Goal: Information Seeking & Learning: Learn about a topic

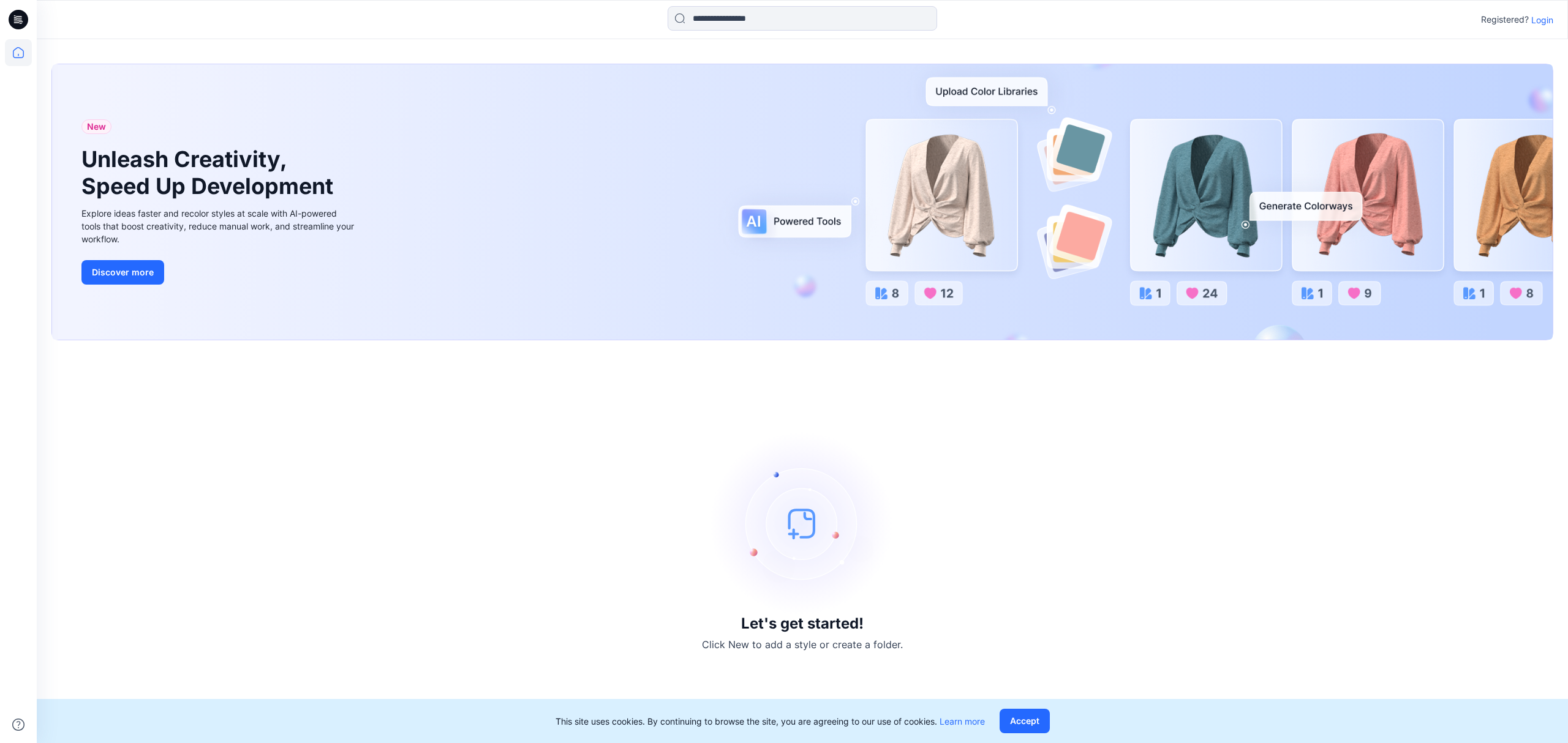
click at [1549, 18] on p "Login" at bounding box center [1542, 20] width 22 height 13
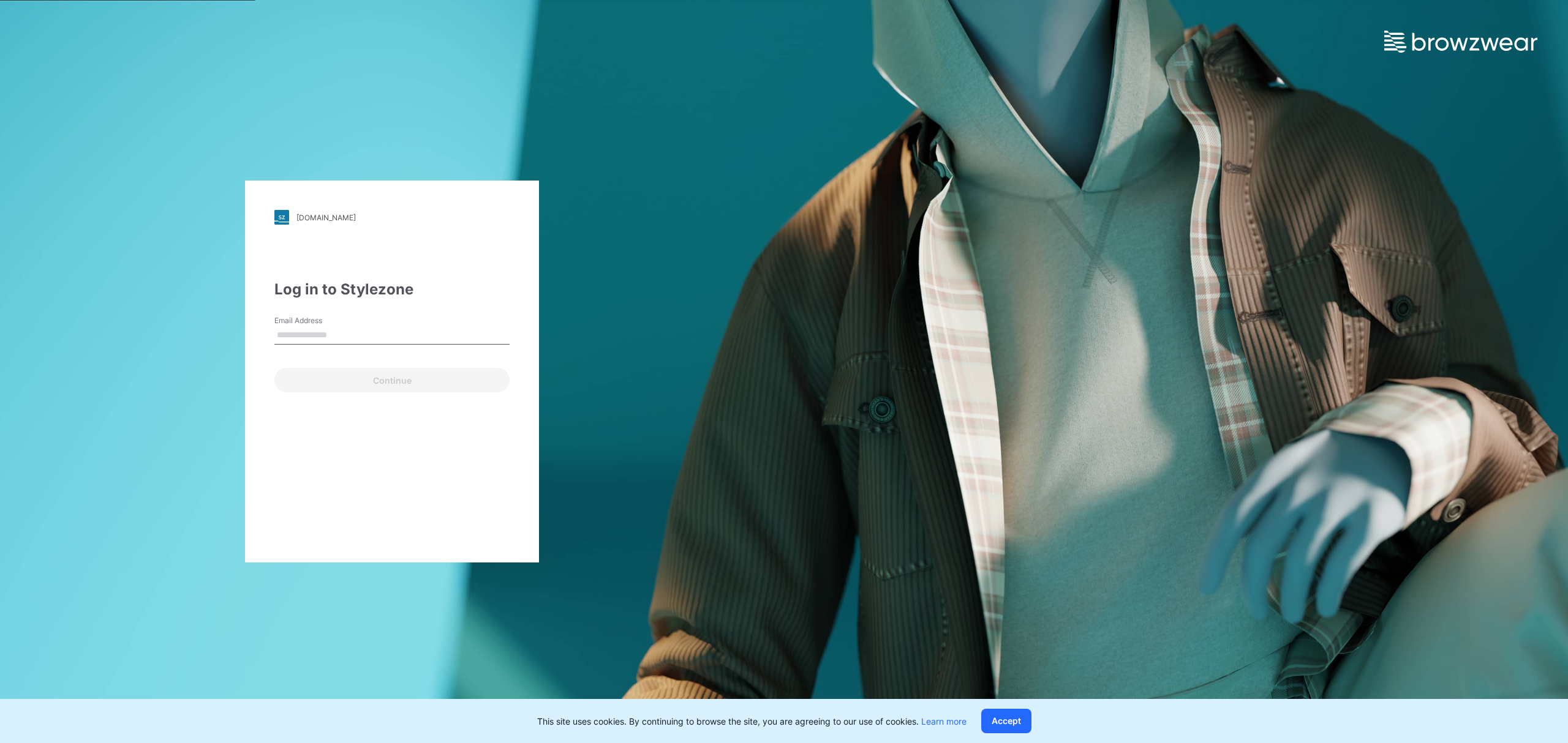
click at [345, 341] on input "Email Address" at bounding box center [392, 335] width 235 height 18
type input "**********"
click at [366, 385] on button "Continue" at bounding box center [392, 380] width 235 height 25
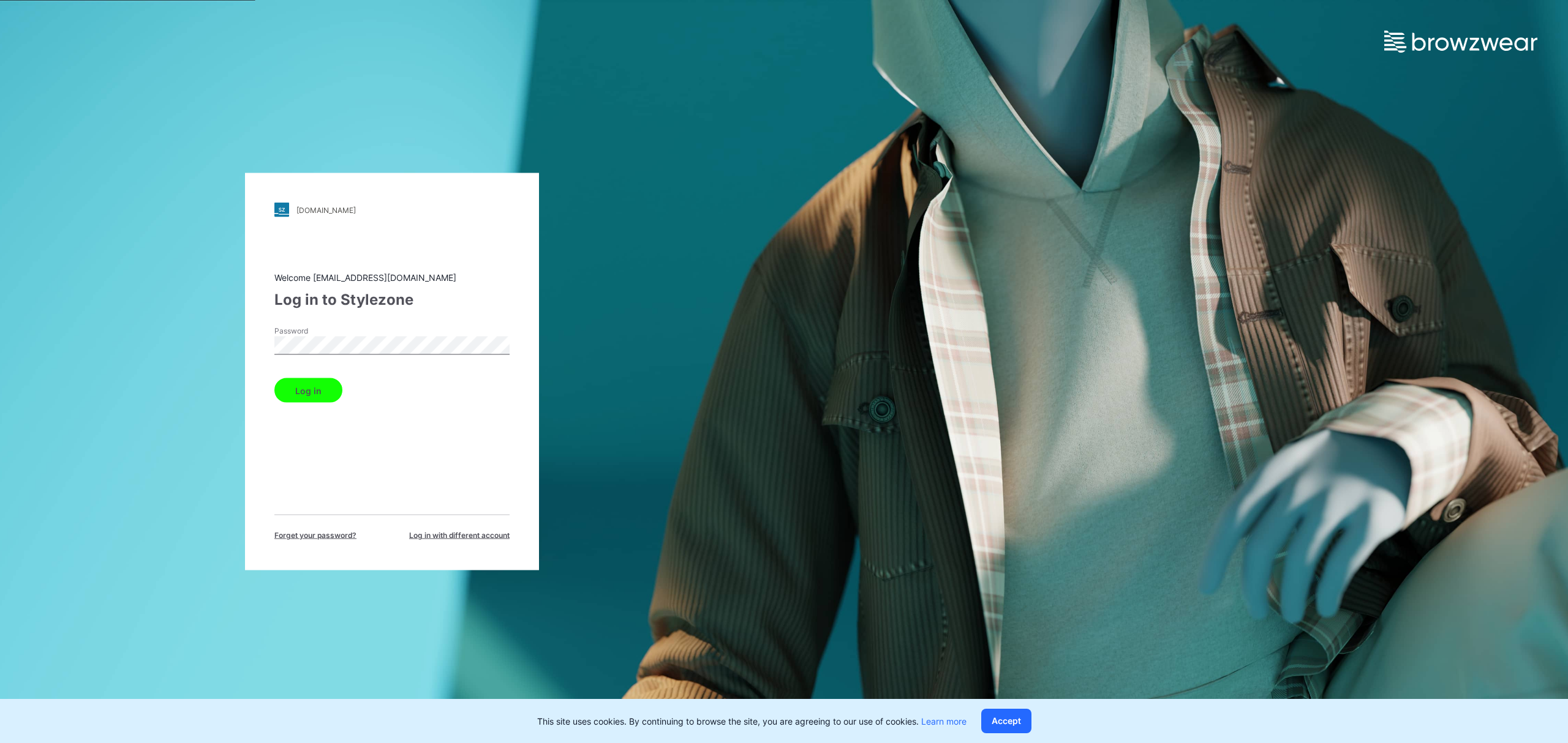
click at [286, 386] on button "Log in" at bounding box center [309, 390] width 68 height 25
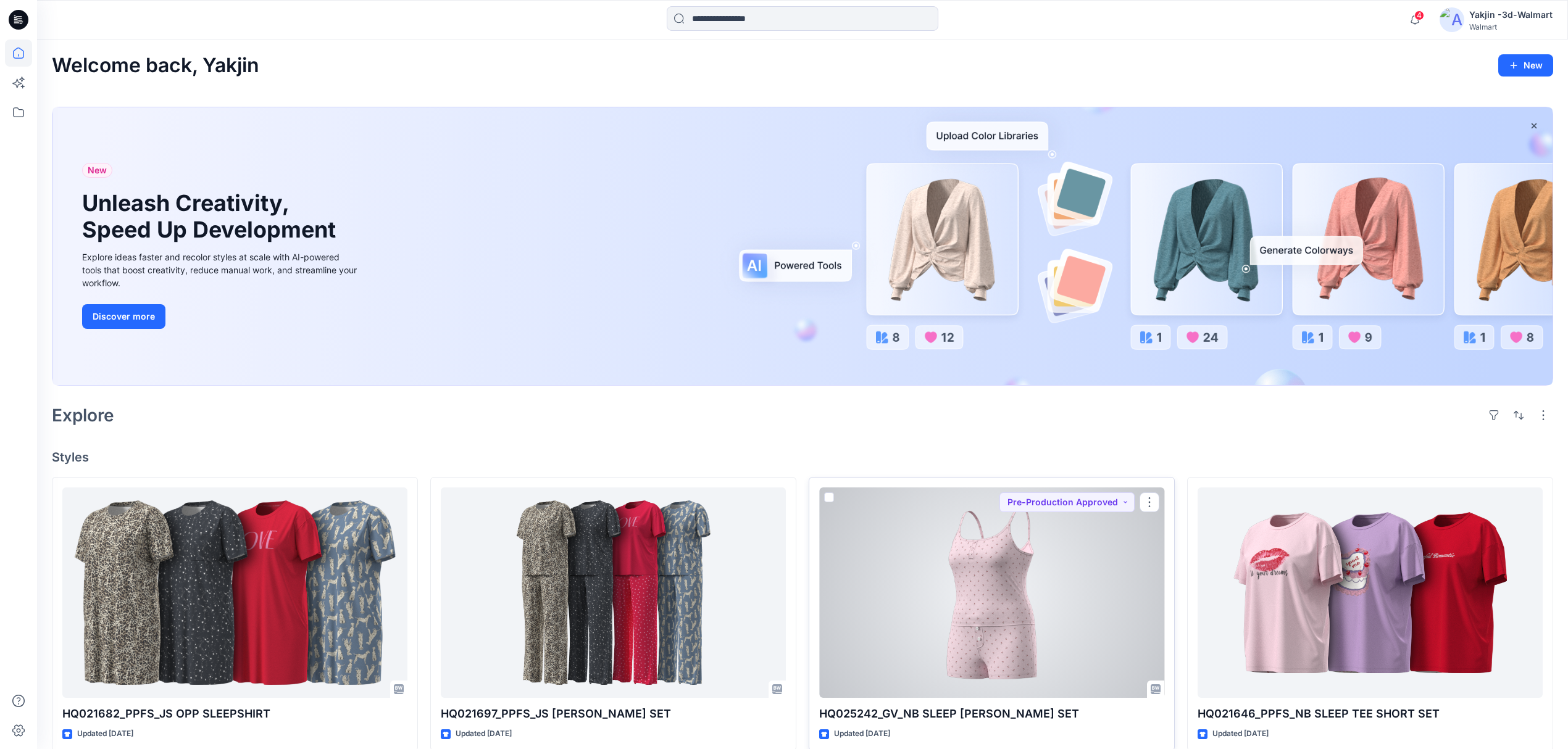
click at [971, 607] on div at bounding box center [991, 593] width 345 height 211
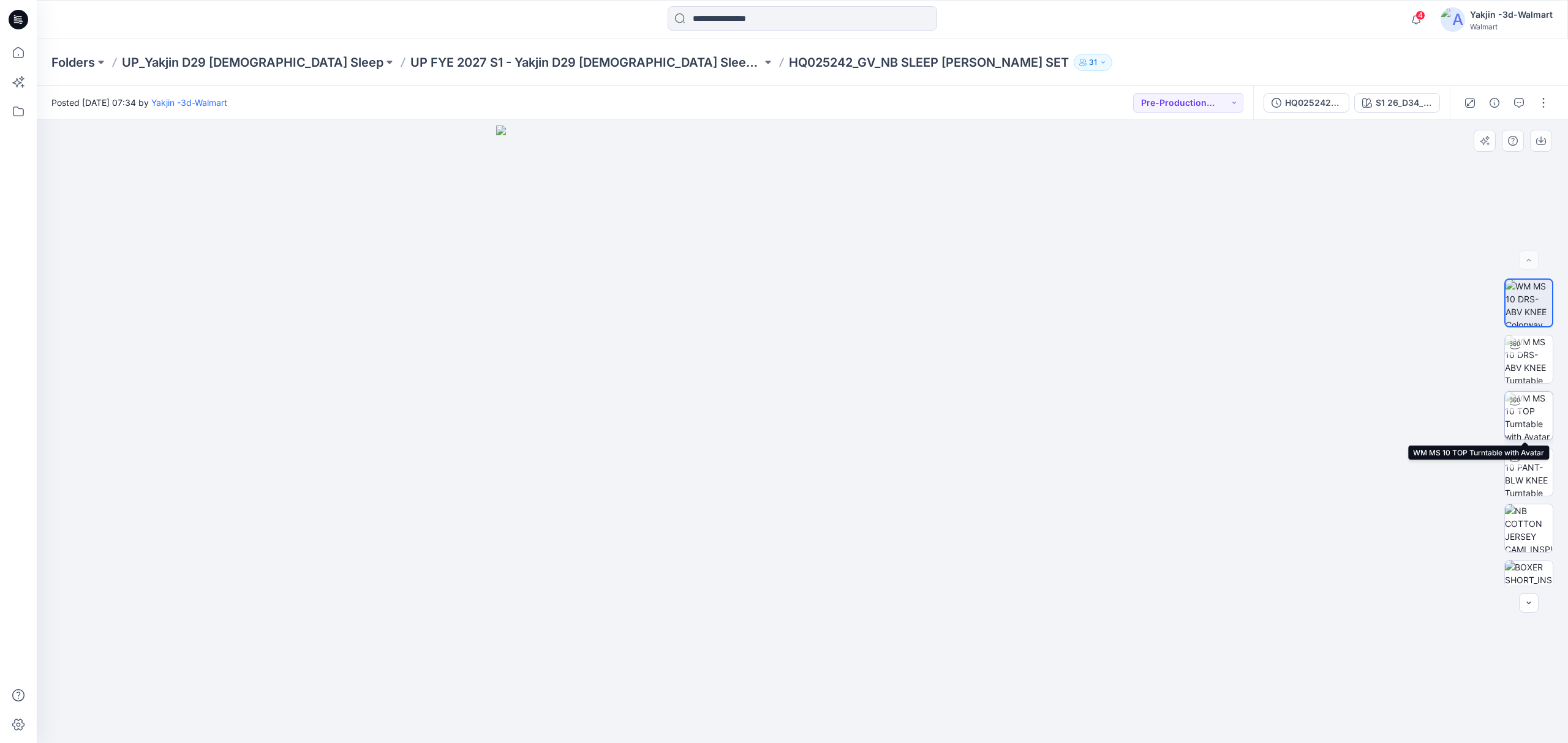
click at [1518, 407] on div at bounding box center [1514, 401] width 20 height 20
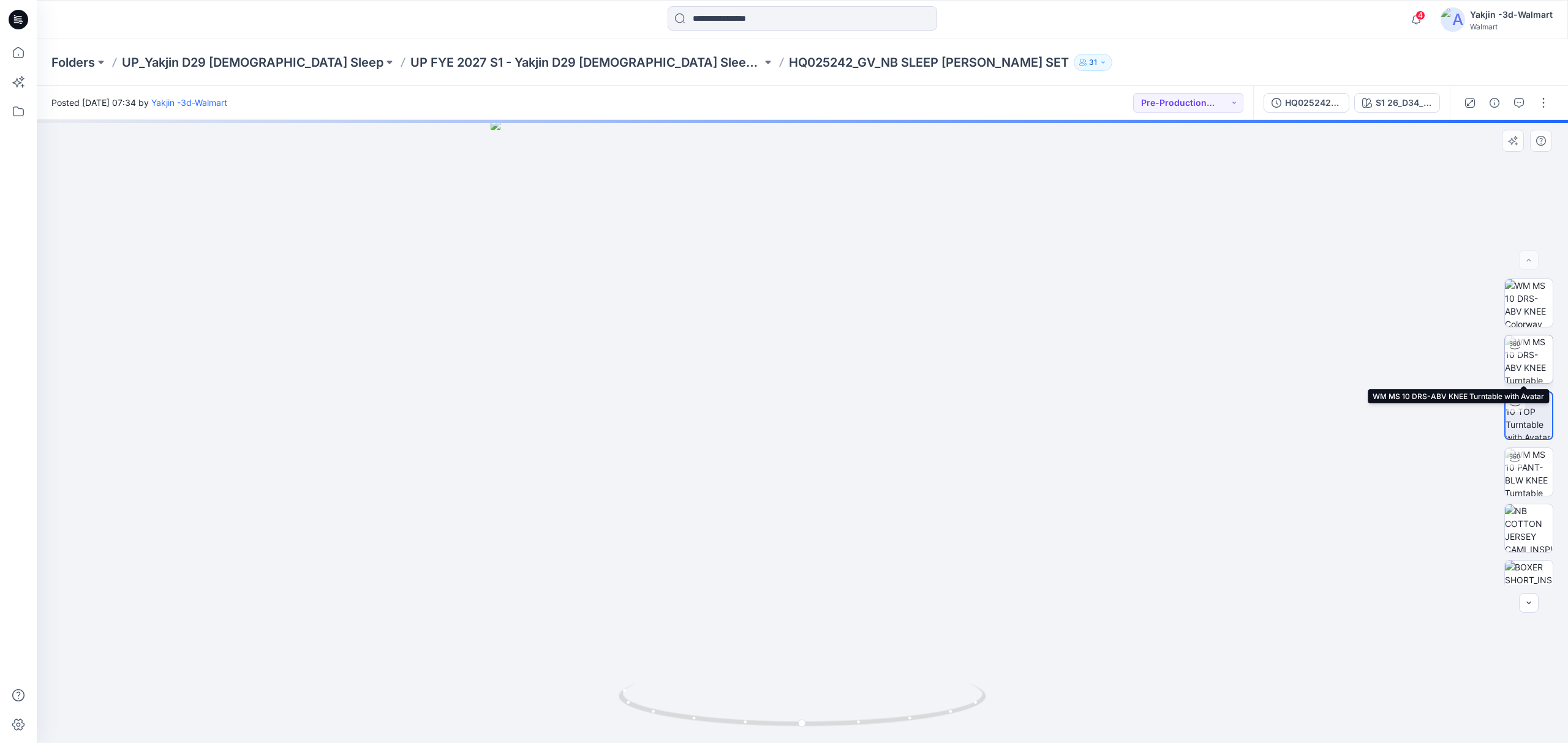
click at [1527, 349] on img at bounding box center [1528, 359] width 48 height 48
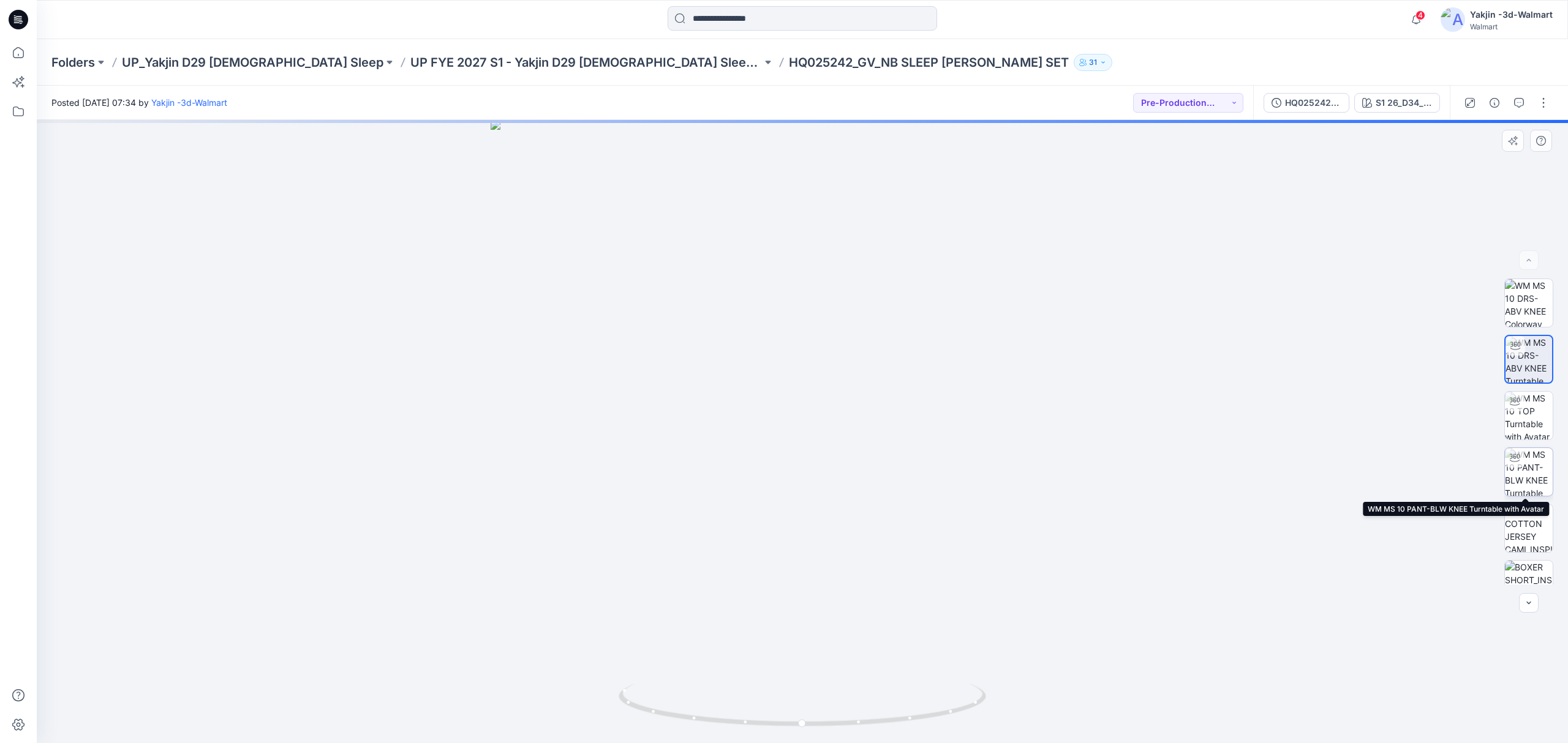
click at [1524, 479] on img at bounding box center [1528, 471] width 48 height 48
drag, startPoint x: 1259, startPoint y: 473, endPoint x: 1194, endPoint y: 472, distance: 65.0
click at [1174, 481] on div at bounding box center [802, 431] width 1531 height 623
click at [1468, 434] on div at bounding box center [802, 431] width 1531 height 623
click at [1522, 424] on img at bounding box center [1528, 415] width 48 height 48
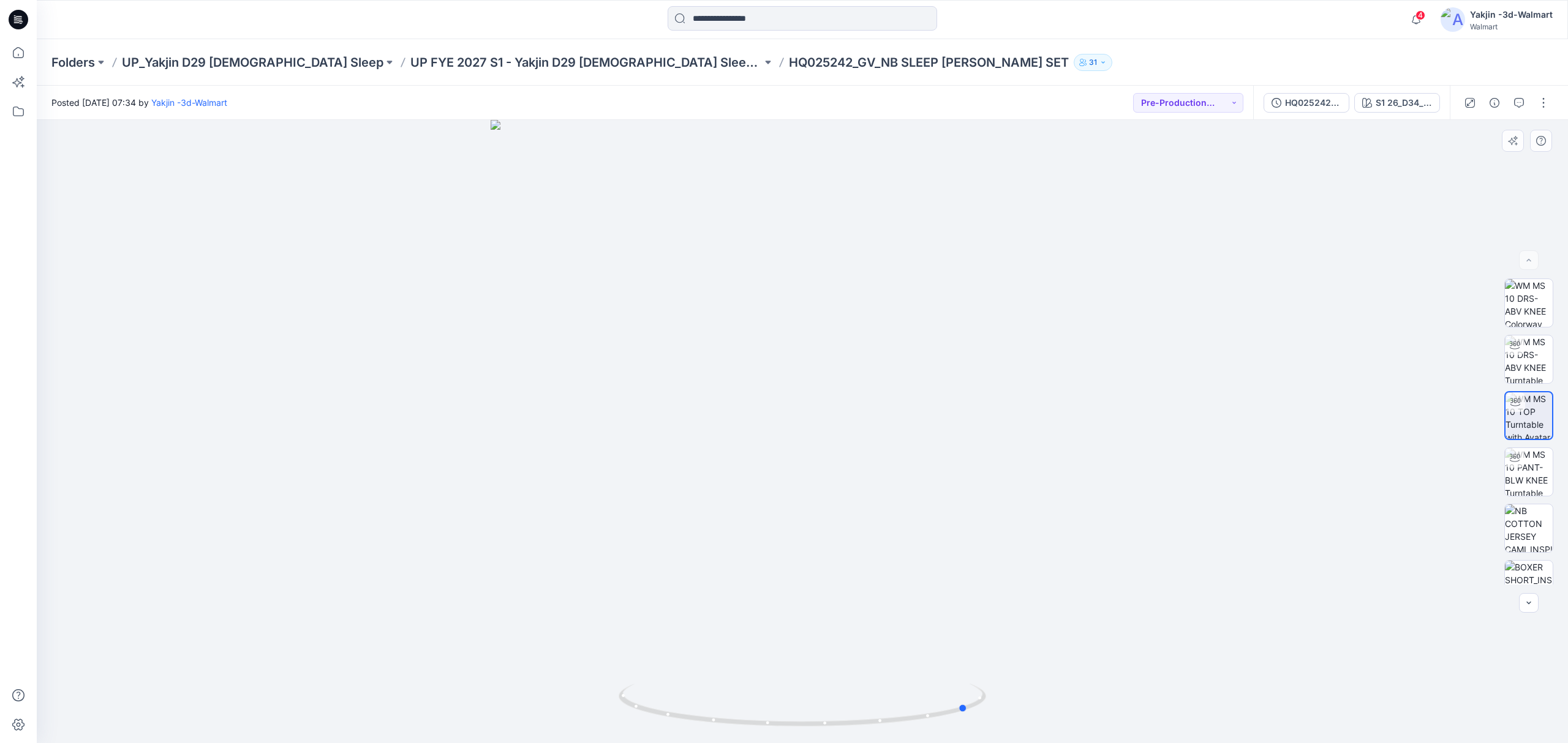
drag, startPoint x: 1055, startPoint y: 475, endPoint x: 854, endPoint y: 486, distance: 201.3
click at [854, 486] on div at bounding box center [802, 431] width 1531 height 623
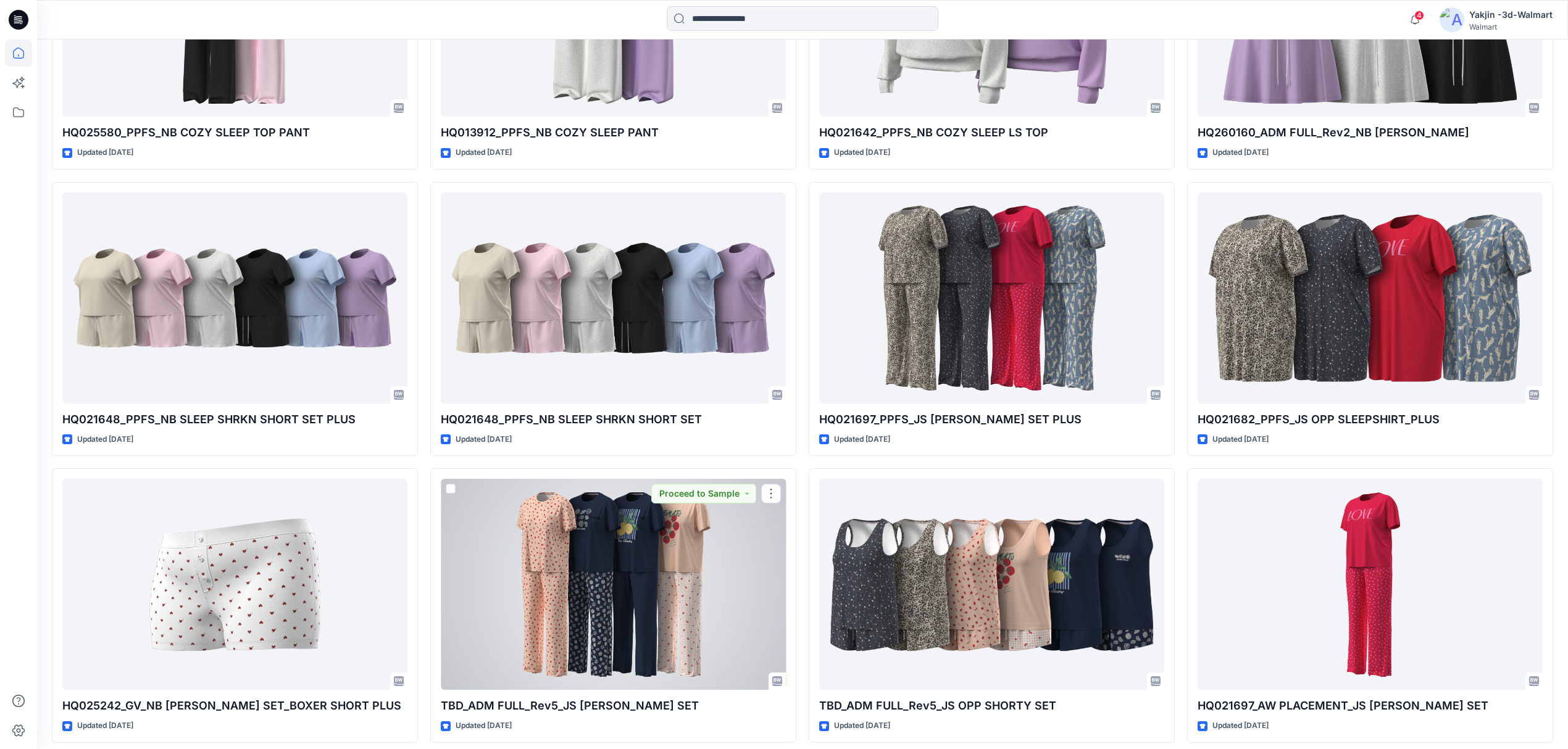
scroll to position [2303, 0]
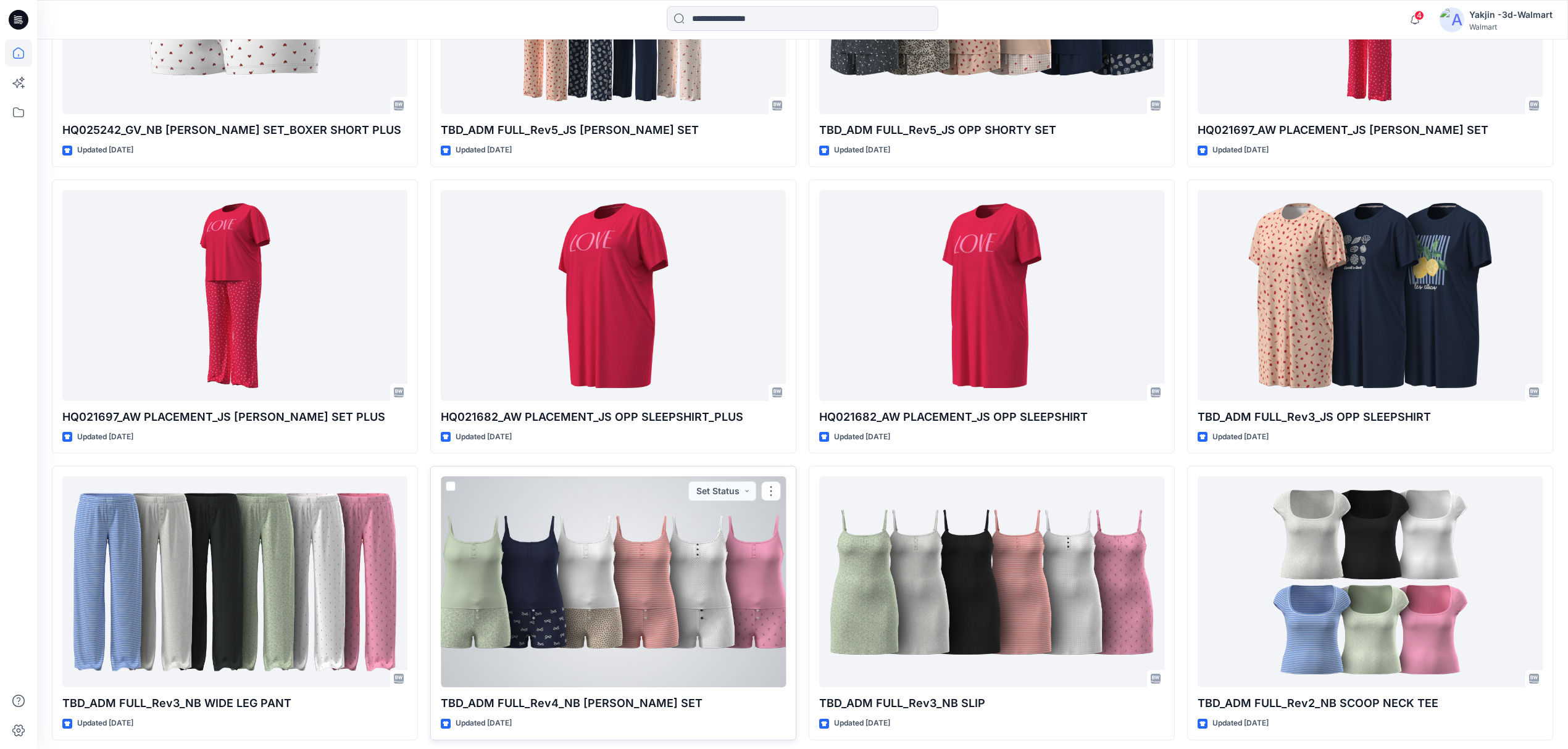
click at [630, 583] on div at bounding box center [613, 582] width 345 height 211
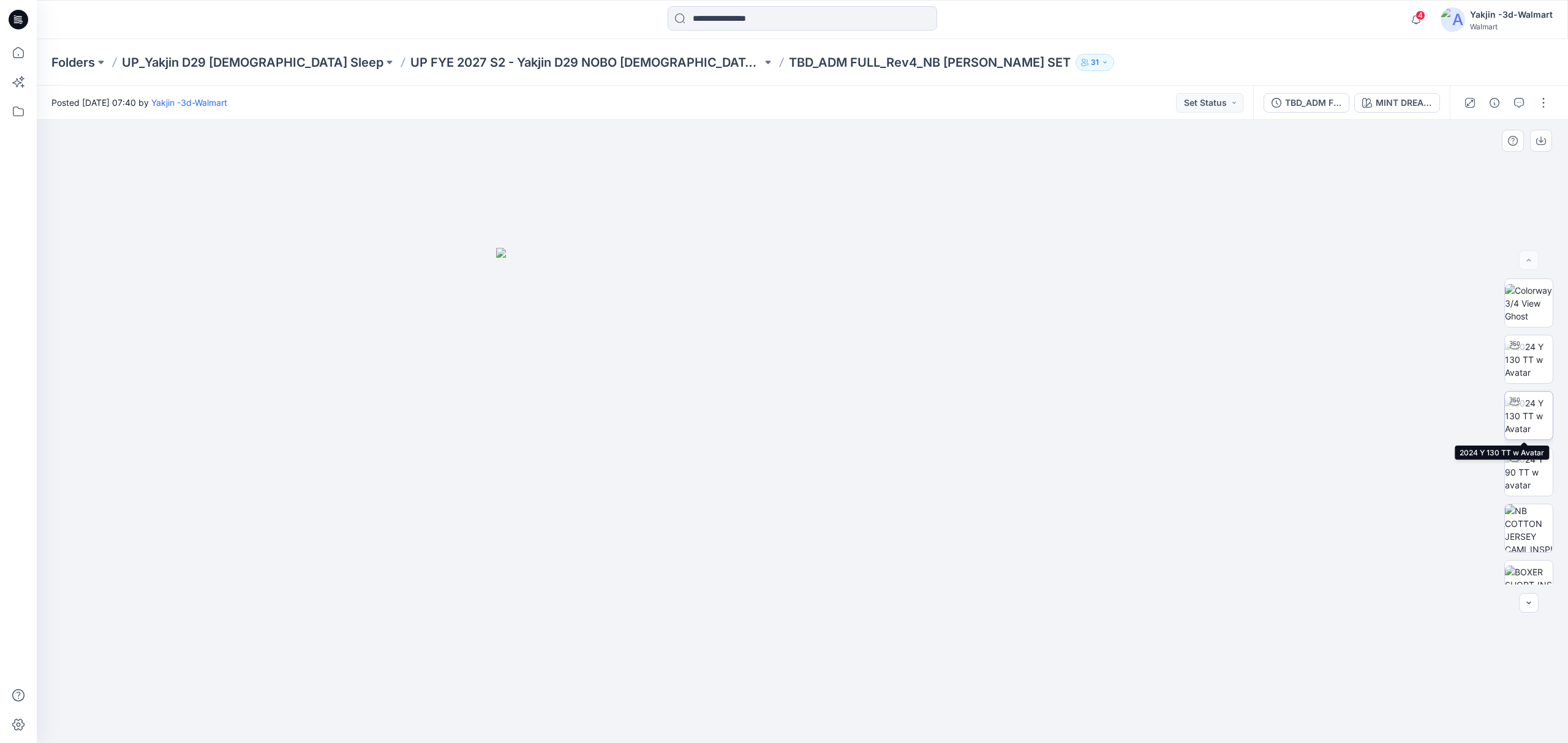
click at [1526, 424] on img at bounding box center [1528, 416] width 48 height 39
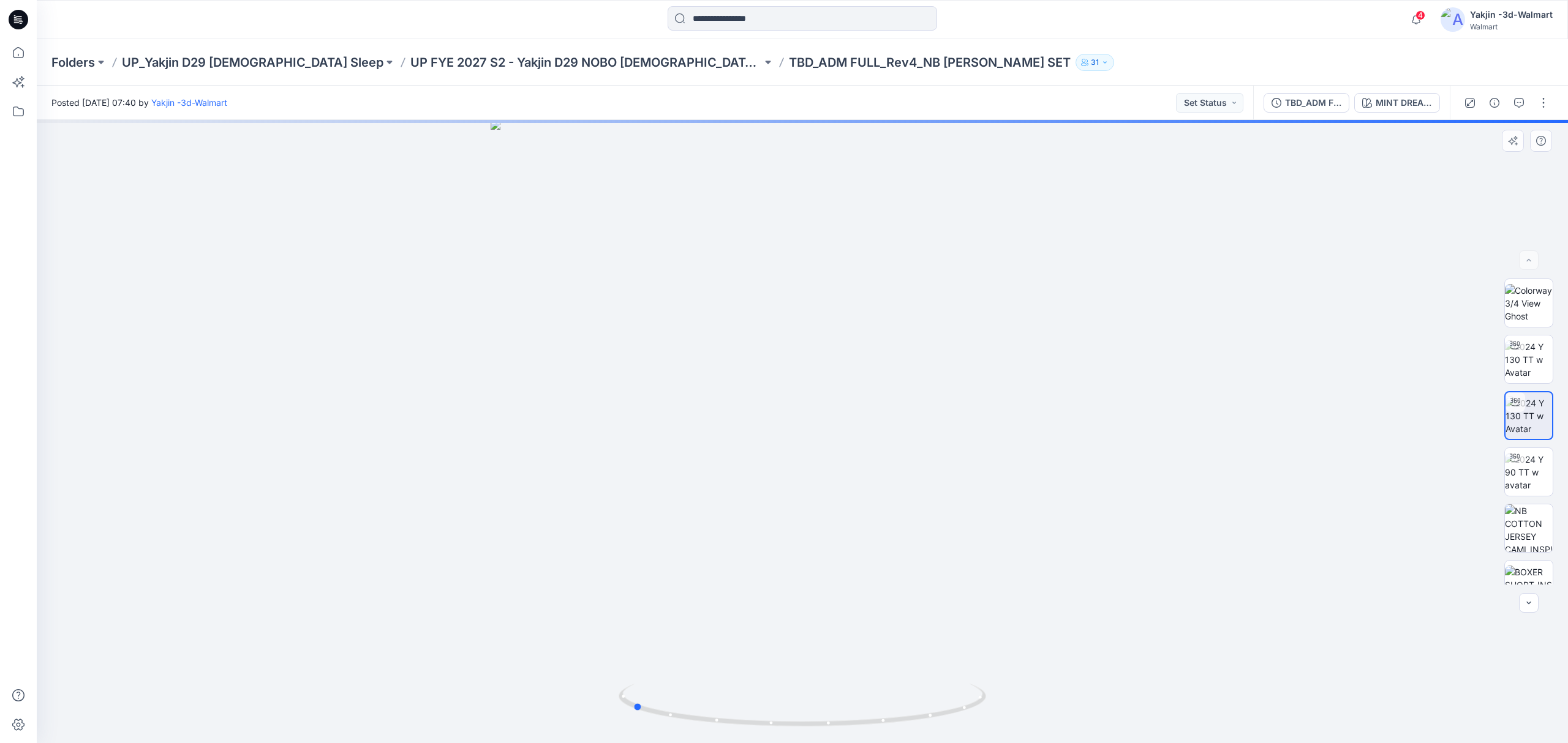
drag, startPoint x: 974, startPoint y: 524, endPoint x: 804, endPoint y: 543, distance: 171.1
click at [804, 543] on div at bounding box center [802, 431] width 1531 height 623
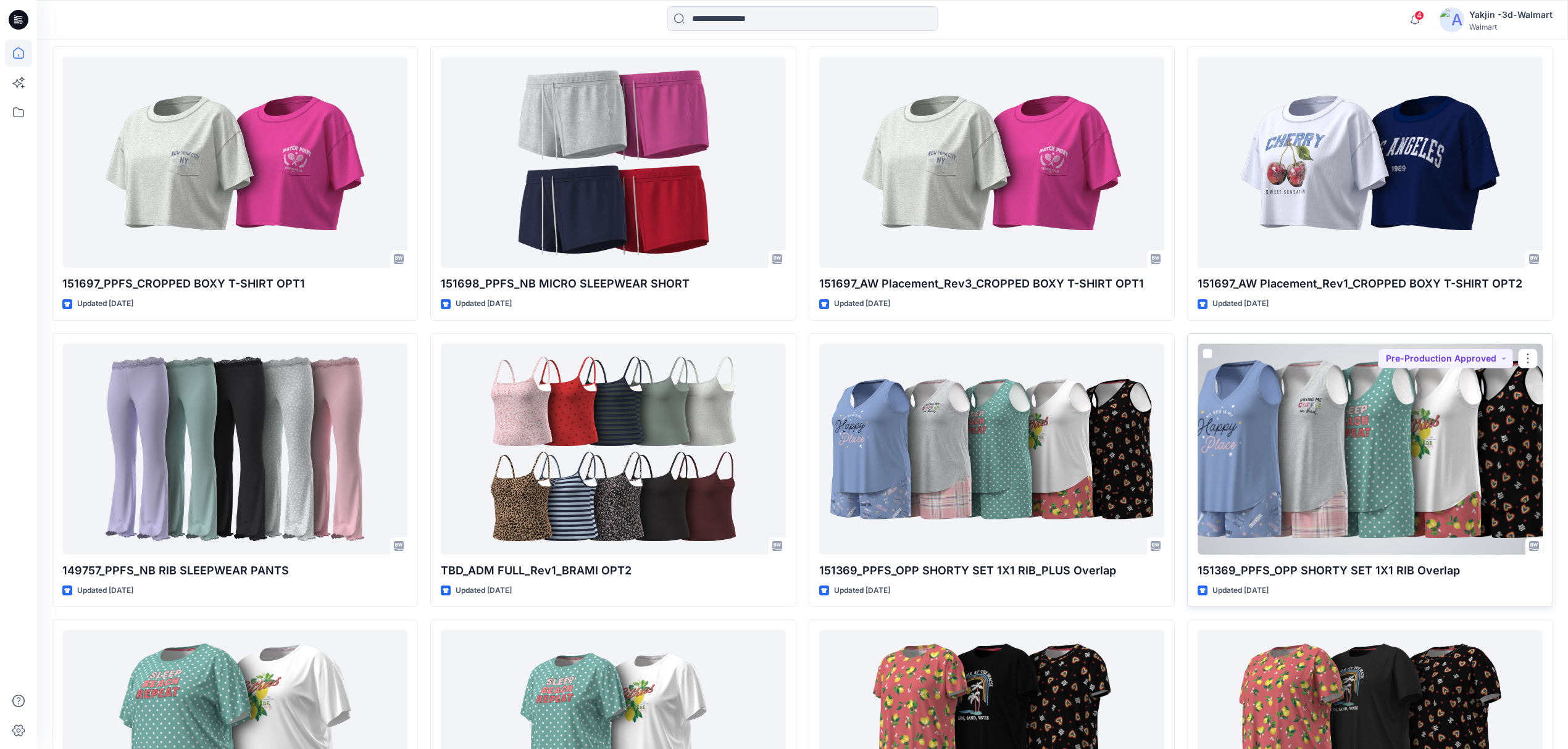
scroll to position [11929, 0]
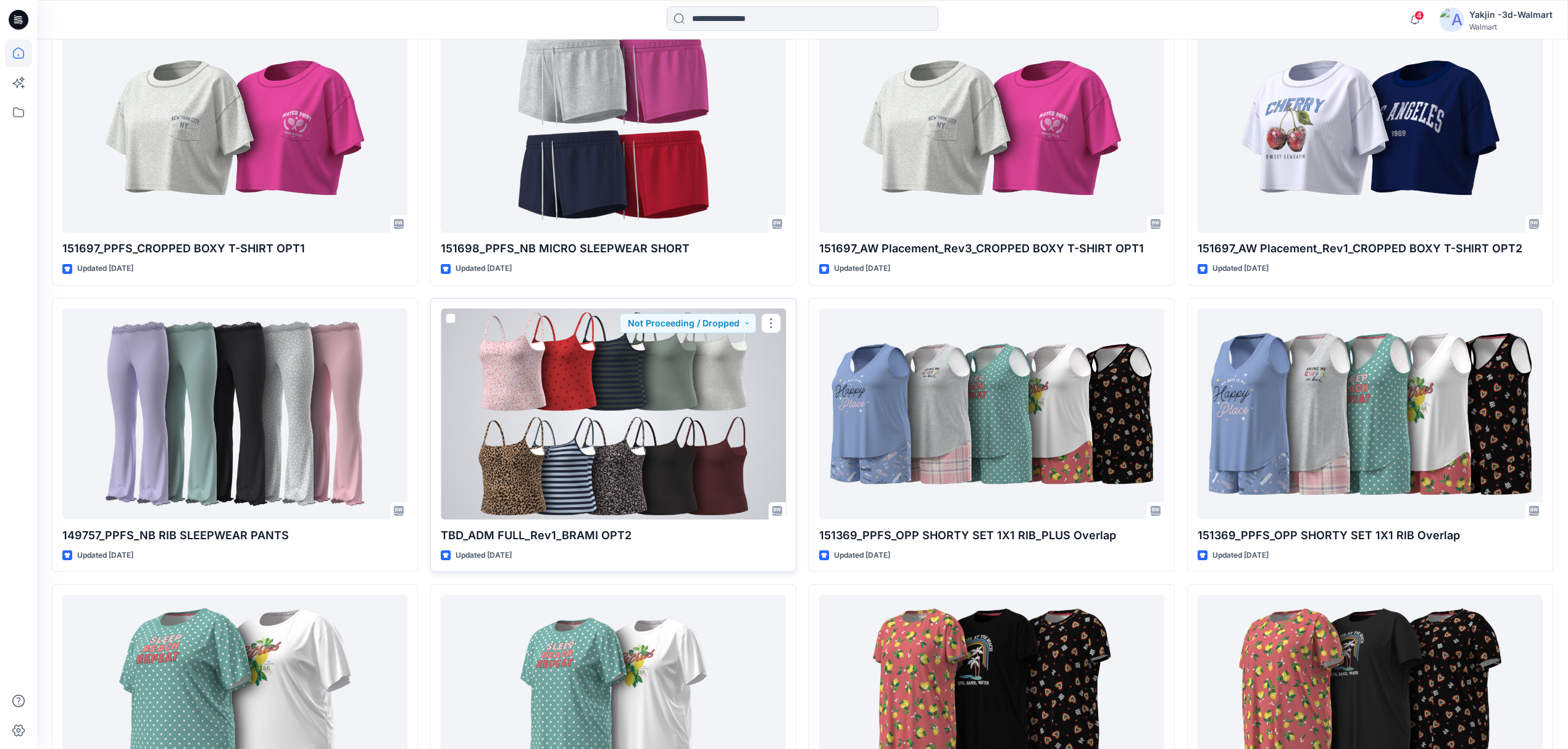
click at [632, 465] on div at bounding box center [613, 414] width 345 height 211
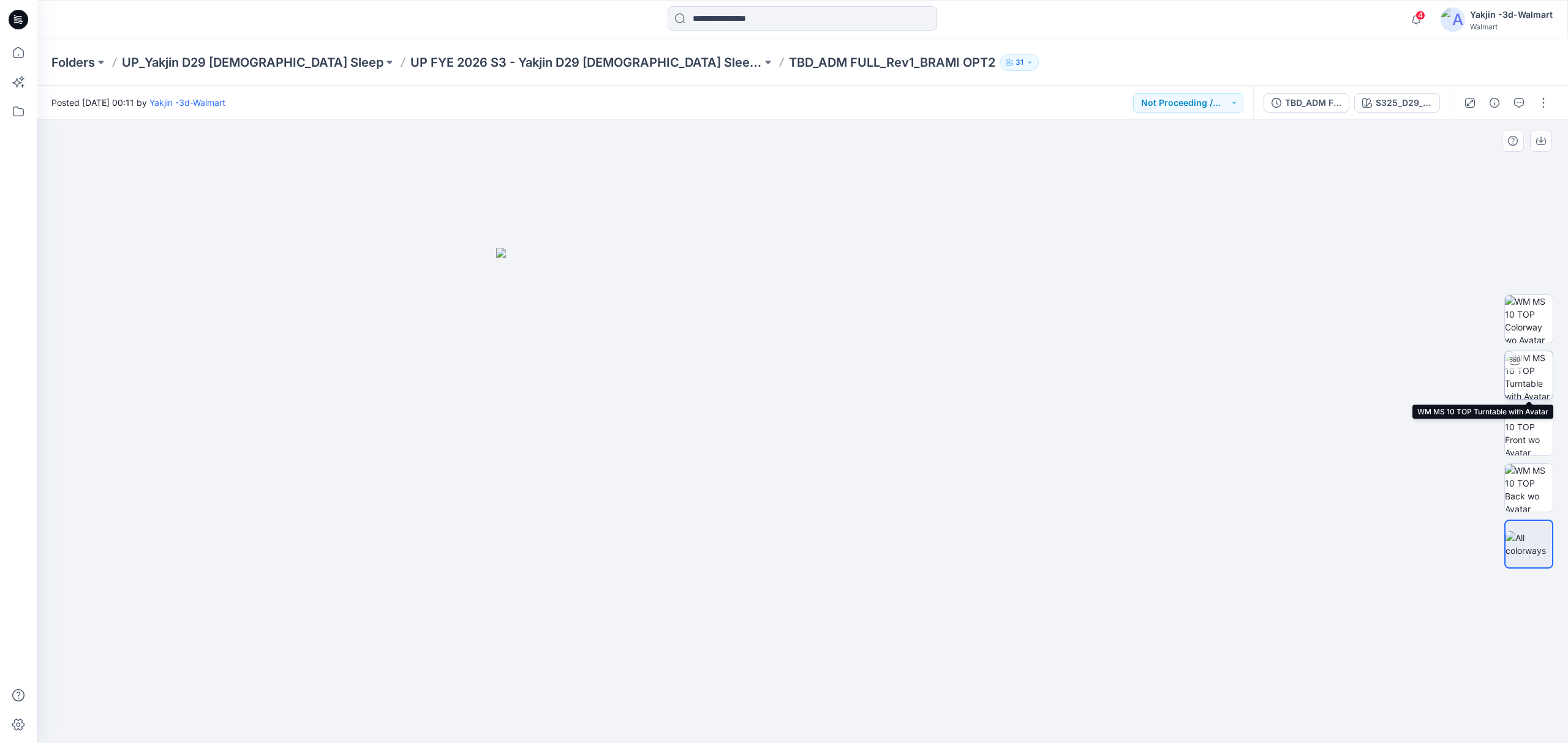
click at [1529, 369] on img at bounding box center [1528, 375] width 48 height 48
drag, startPoint x: 1181, startPoint y: 501, endPoint x: 1178, endPoint y: 510, distance: 9.5
click at [1178, 510] on div at bounding box center [802, 431] width 1531 height 623
click at [816, 213] on img at bounding box center [802, 330] width 1031 height 827
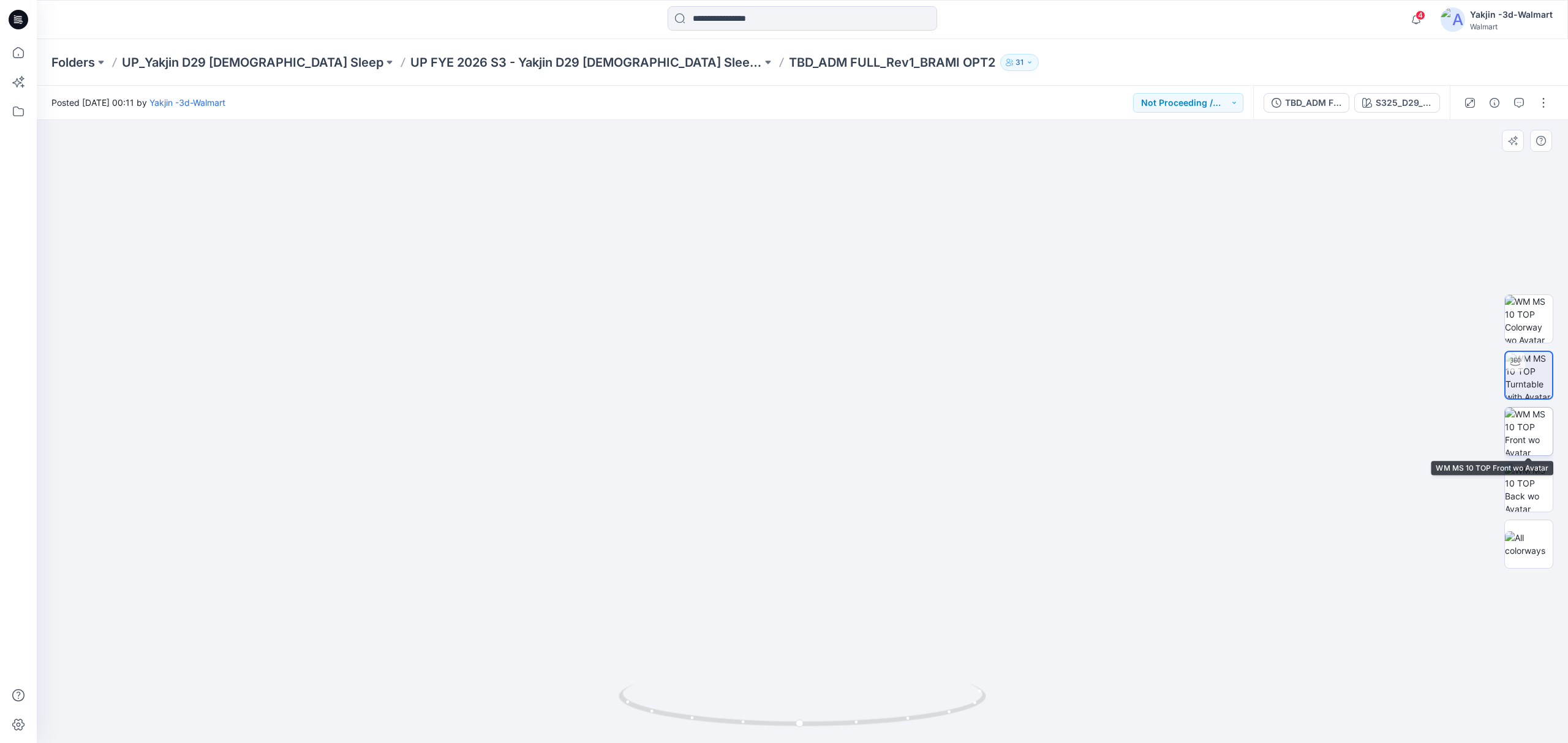
click at [1534, 437] on img at bounding box center [1528, 431] width 48 height 48
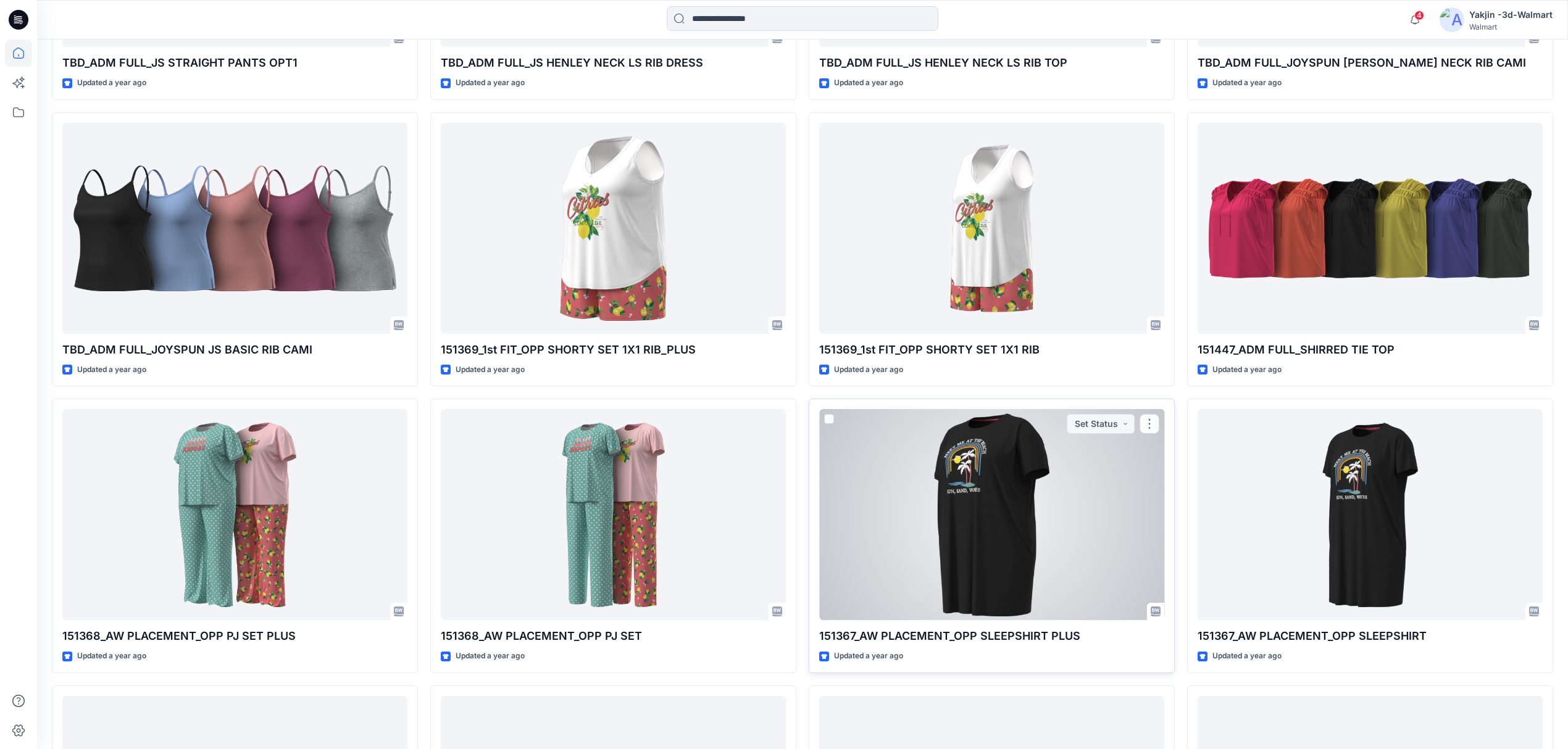
scroll to position [14726, 0]
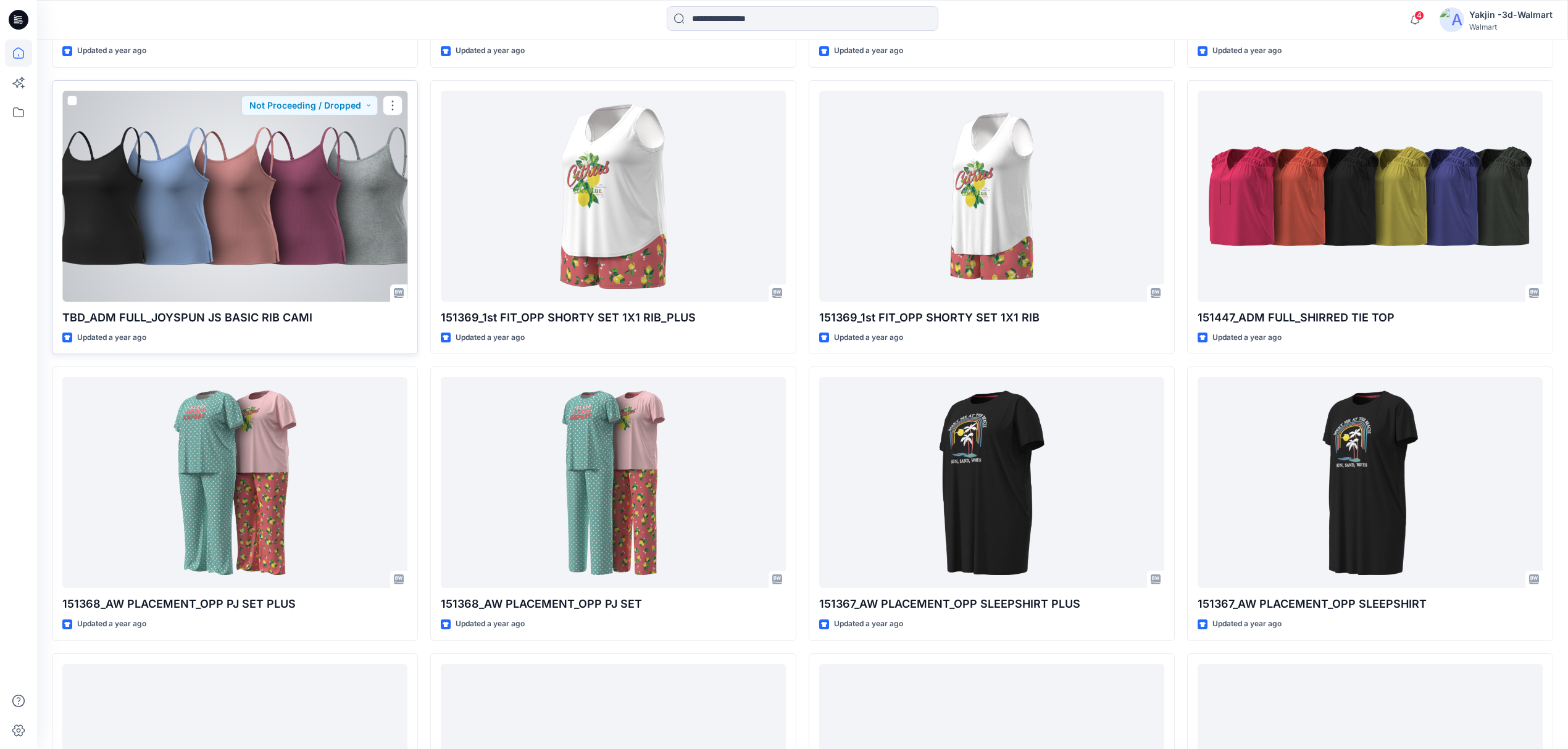
click at [237, 218] on div at bounding box center [235, 196] width 345 height 211
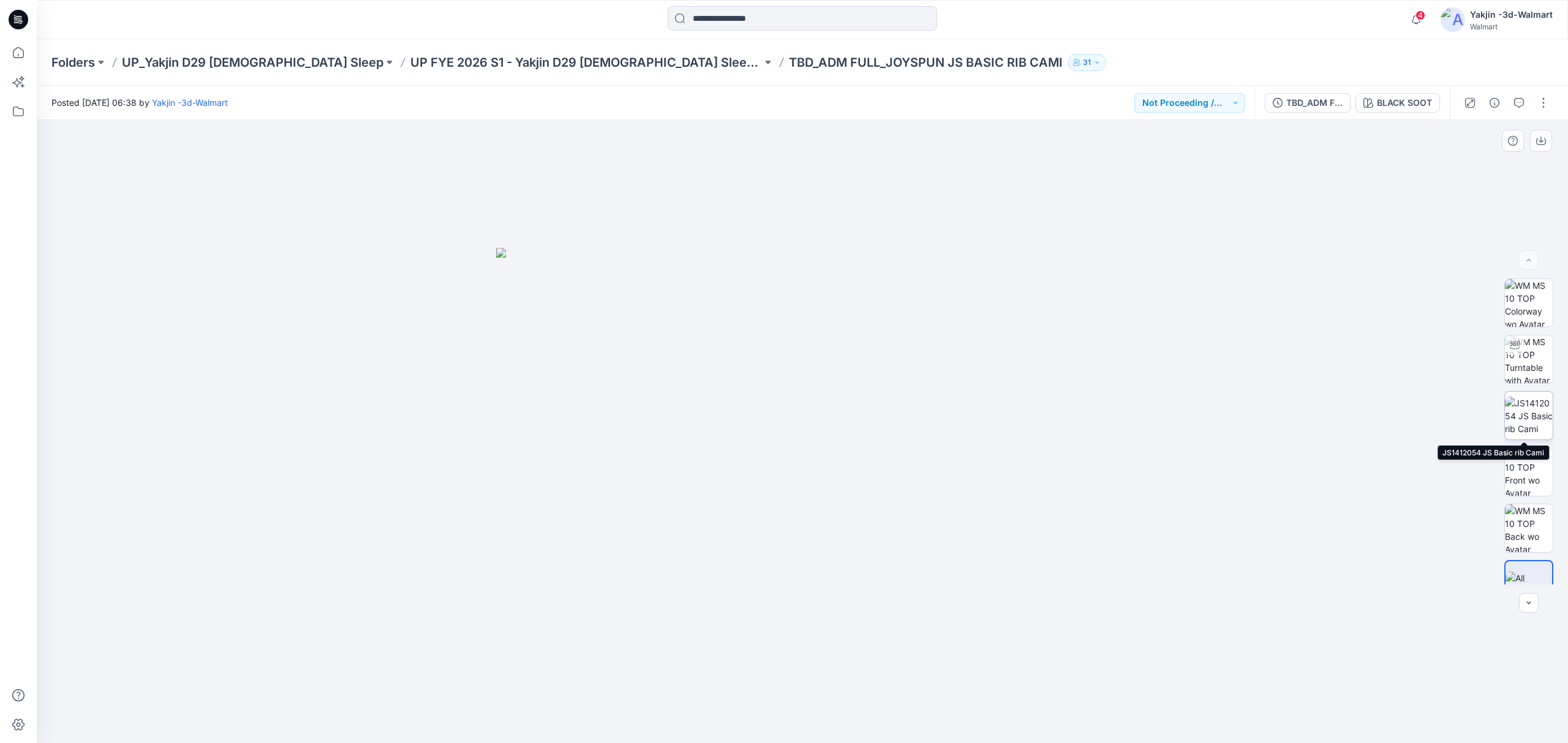
click at [1532, 411] on img at bounding box center [1528, 416] width 48 height 39
click at [1528, 356] on img at bounding box center [1528, 359] width 48 height 48
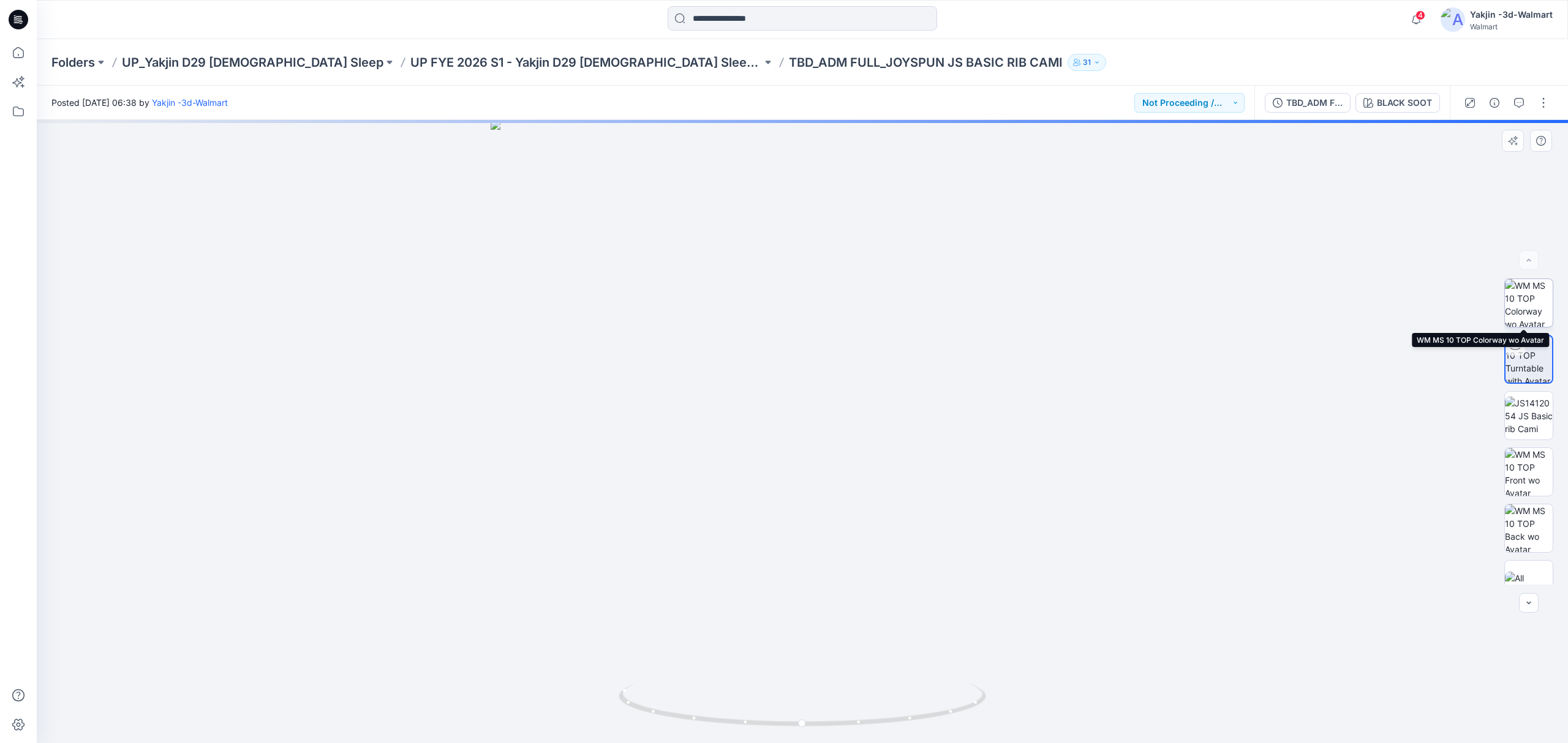
click at [1531, 290] on img at bounding box center [1528, 303] width 48 height 48
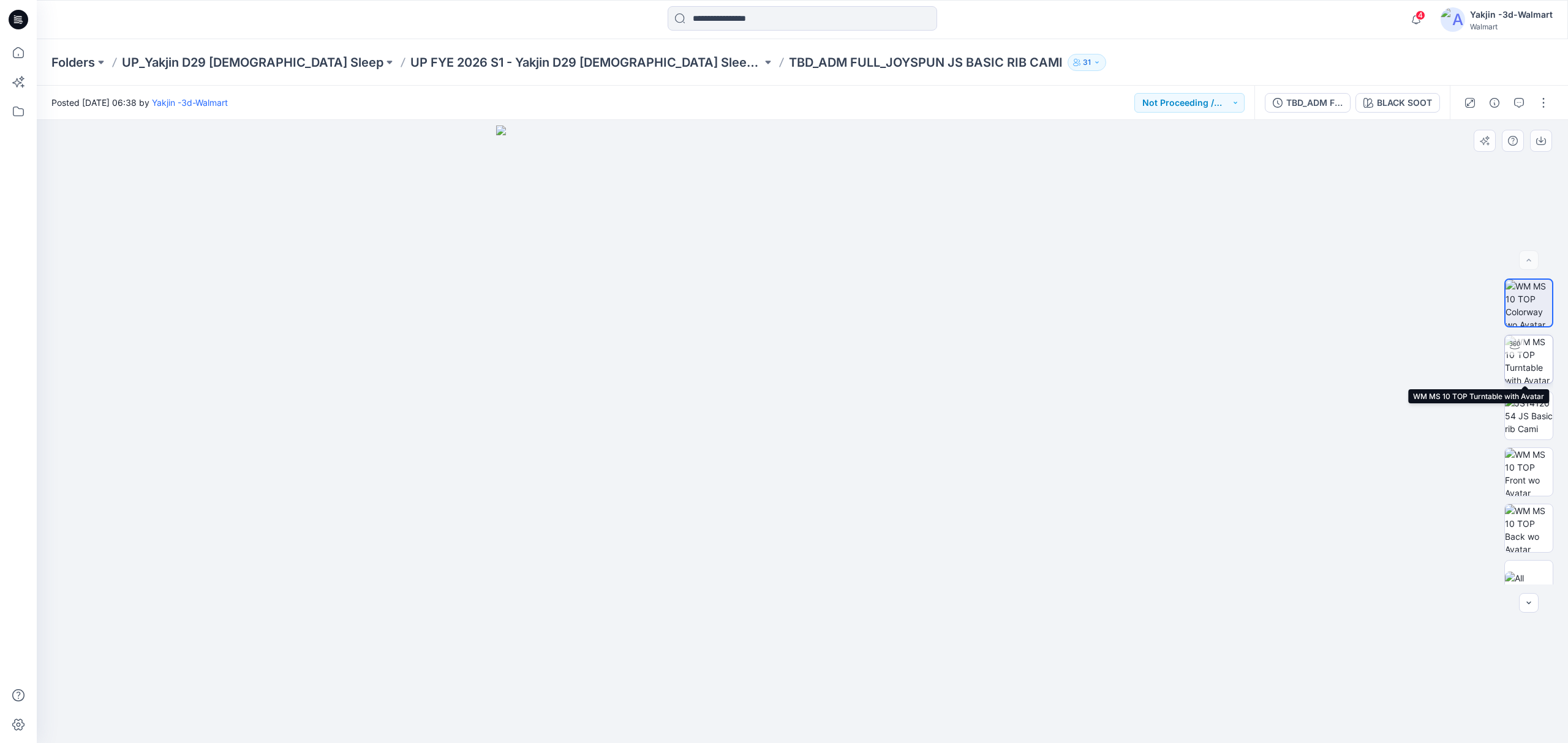
click at [1528, 357] on img at bounding box center [1528, 359] width 48 height 48
drag, startPoint x: 965, startPoint y: 448, endPoint x: 931, endPoint y: 447, distance: 34.0
click at [931, 447] on div at bounding box center [802, 431] width 1531 height 623
drag, startPoint x: 909, startPoint y: 481, endPoint x: 961, endPoint y: 486, distance: 52.2
click at [961, 486] on div at bounding box center [802, 431] width 1531 height 623
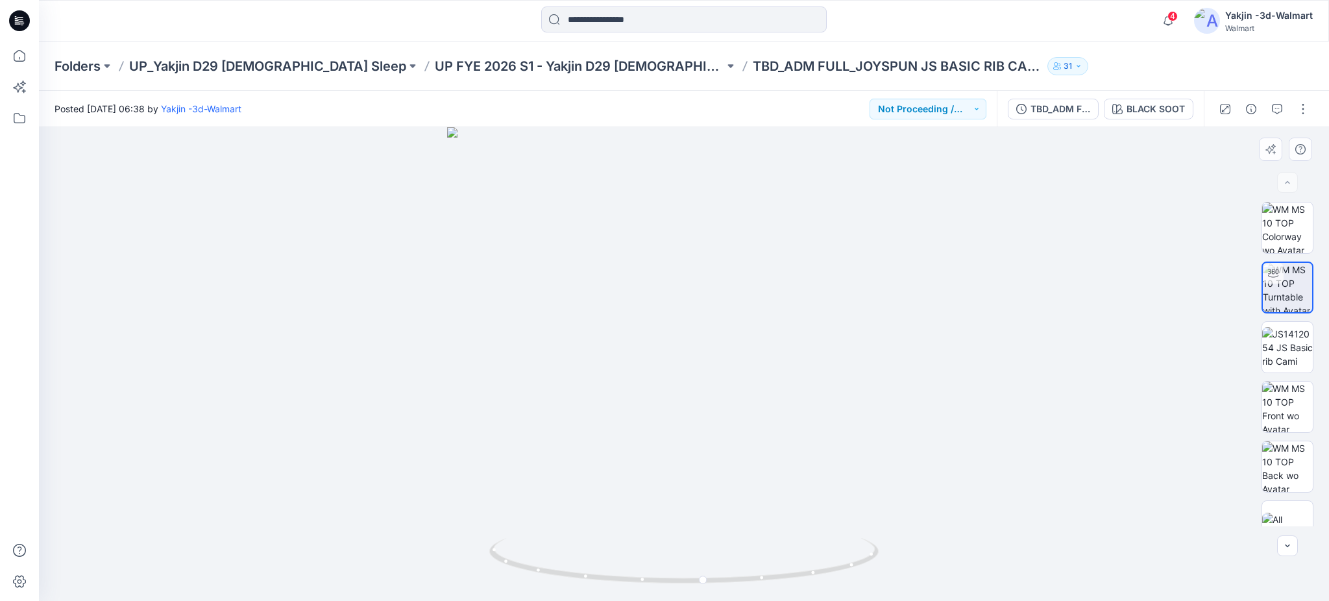
click at [757, 391] on div at bounding box center [684, 364] width 1291 height 474
drag, startPoint x: 767, startPoint y: 370, endPoint x: 585, endPoint y: 329, distance: 186.3
click at [585, 329] on div at bounding box center [684, 364] width 1291 height 474
drag, startPoint x: 603, startPoint y: 347, endPoint x: 749, endPoint y: 348, distance: 146.1
click at [749, 348] on div at bounding box center [684, 364] width 1291 height 474
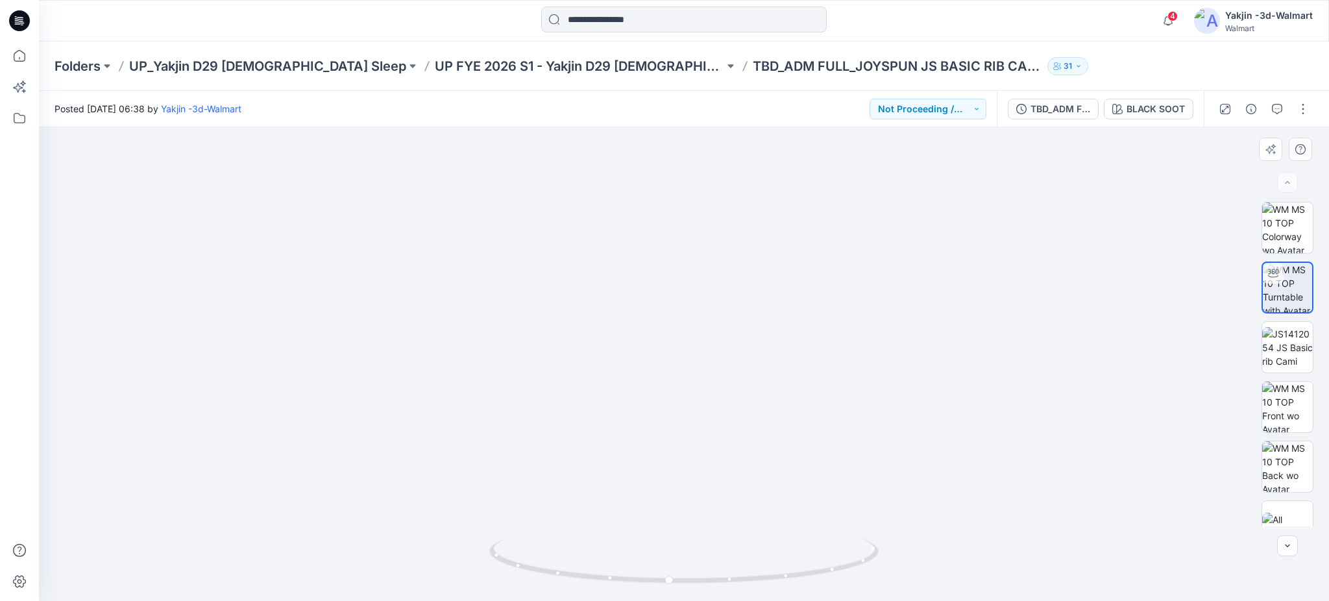
drag, startPoint x: 700, startPoint y: 226, endPoint x: 721, endPoint y: 491, distance: 265.7
click at [721, 491] on img at bounding box center [684, 341] width 1093 height 522
click at [761, 342] on img at bounding box center [684, 342] width 1093 height 519
drag, startPoint x: 794, startPoint y: 362, endPoint x: 616, endPoint y: 377, distance: 178.5
click at [616, 377] on img at bounding box center [684, 349] width 1093 height 506
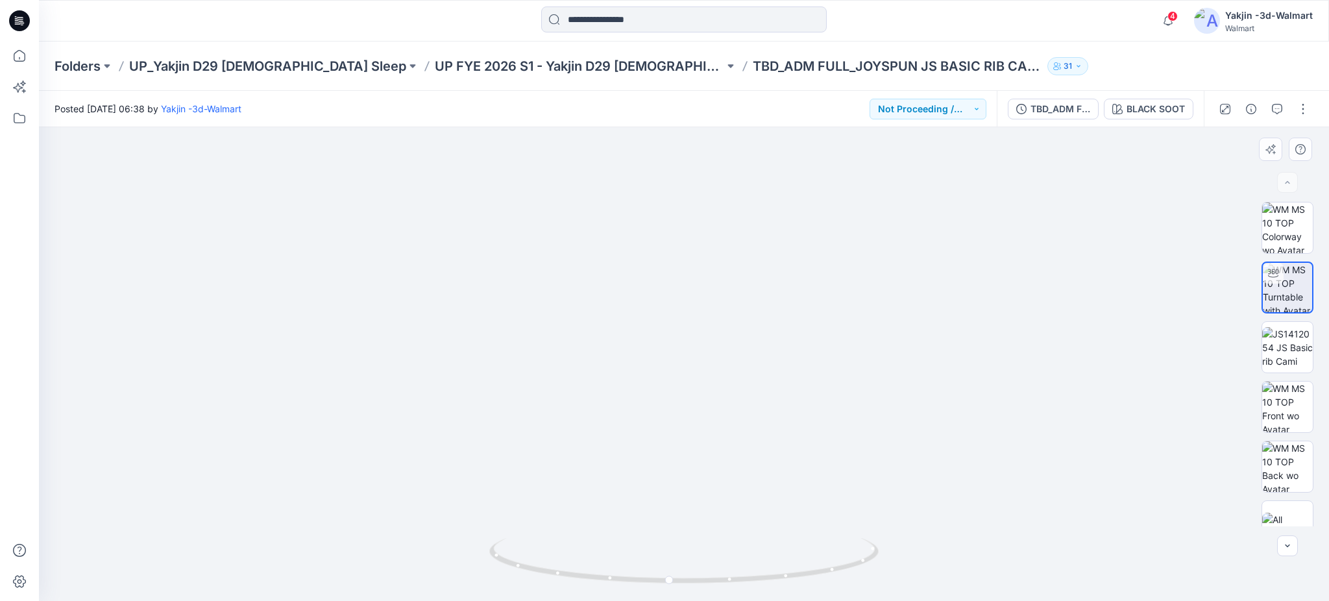
drag, startPoint x: 891, startPoint y: 443, endPoint x: 719, endPoint y: 457, distance: 173.2
click at [725, 454] on img at bounding box center [684, 354] width 1093 height 496
drag, startPoint x: 659, startPoint y: 505, endPoint x: 837, endPoint y: 500, distance: 178.6
click at [837, 500] on img at bounding box center [684, 352] width 1093 height 499
drag, startPoint x: 835, startPoint y: 441, endPoint x: 680, endPoint y: 471, distance: 158.1
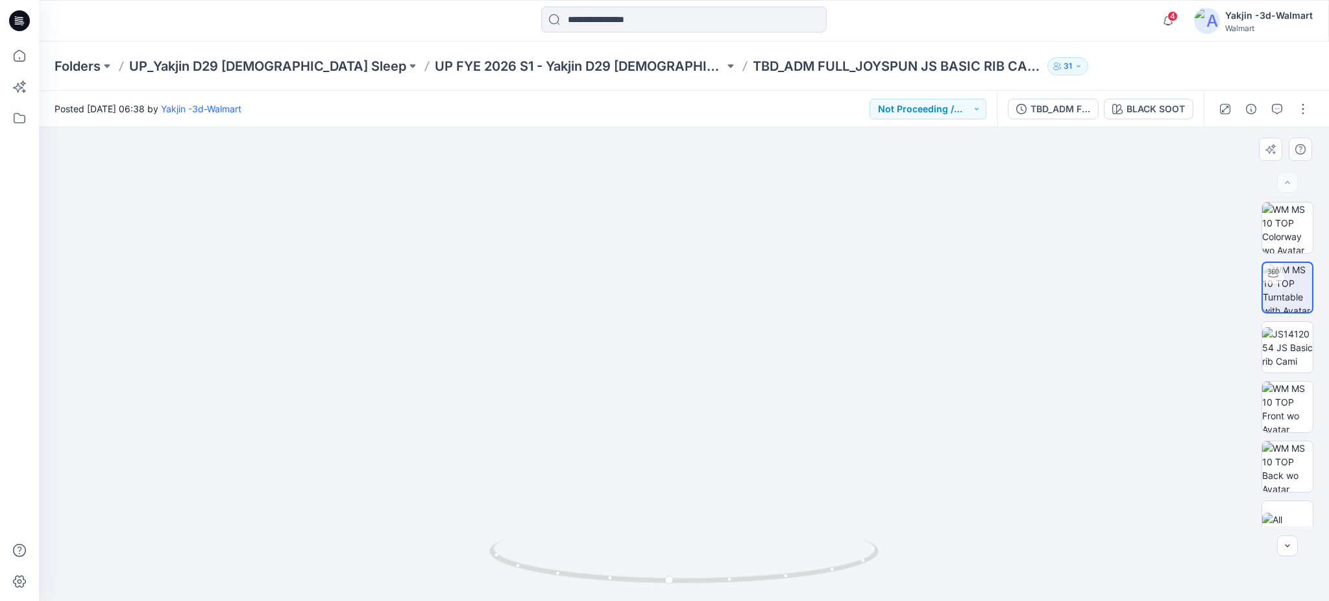
click at [680, 471] on img at bounding box center [684, 357] width 992 height 490
drag, startPoint x: 728, startPoint y: 556, endPoint x: 727, endPoint y: 485, distance: 71.4
click at [728, 557] on icon at bounding box center [685, 562] width 393 height 49
drag, startPoint x: 835, startPoint y: 482, endPoint x: 548, endPoint y: 493, distance: 287.8
click at [548, 493] on img at bounding box center [685, 364] width 790 height 476
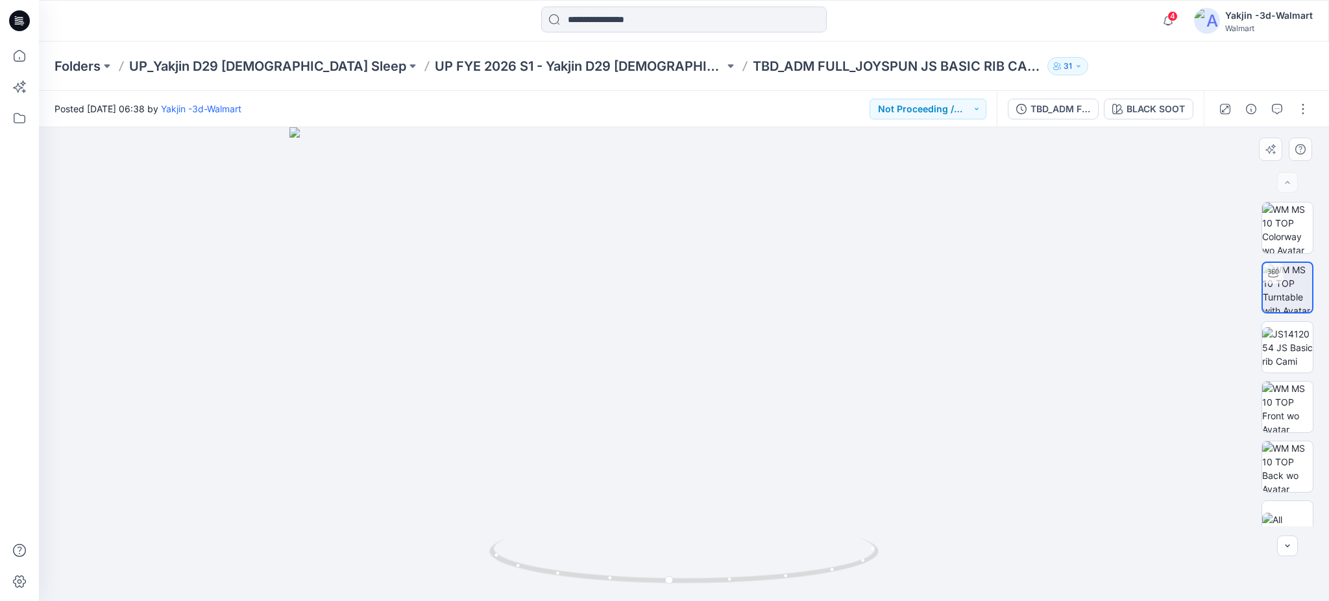
drag, startPoint x: 556, startPoint y: 497, endPoint x: 968, endPoint y: 456, distance: 414.2
click at [833, 496] on img at bounding box center [685, 364] width 790 height 475
click at [1276, 229] on img at bounding box center [1288, 228] width 51 height 51
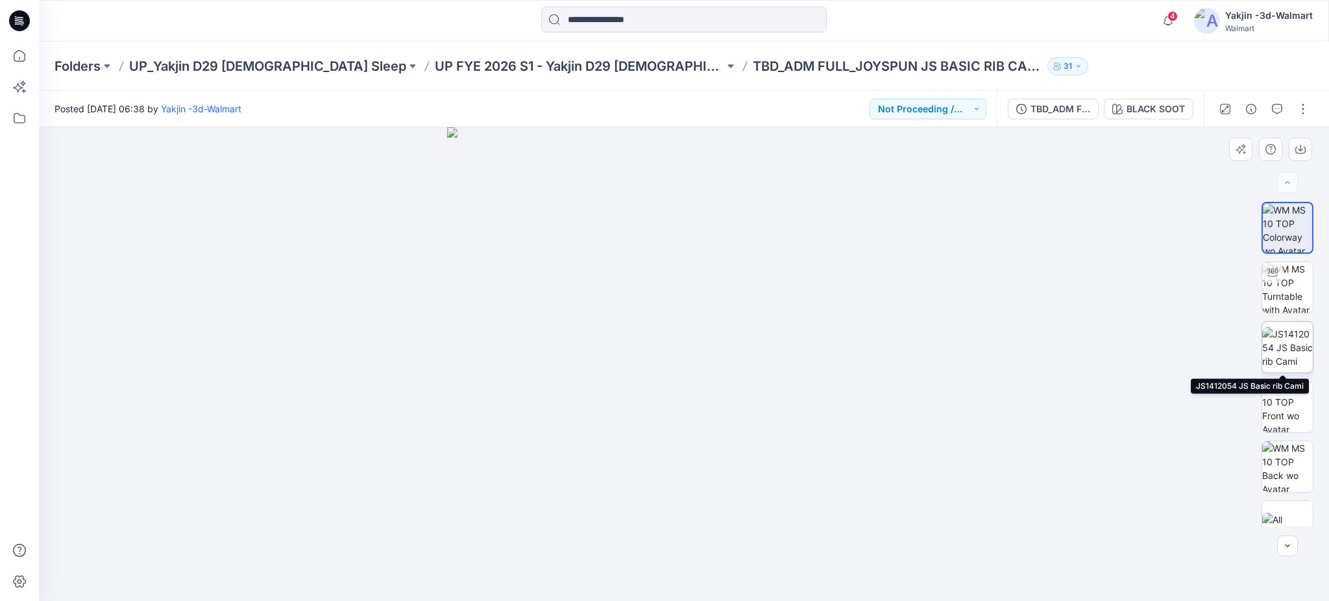
click at [1272, 350] on img at bounding box center [1288, 347] width 51 height 41
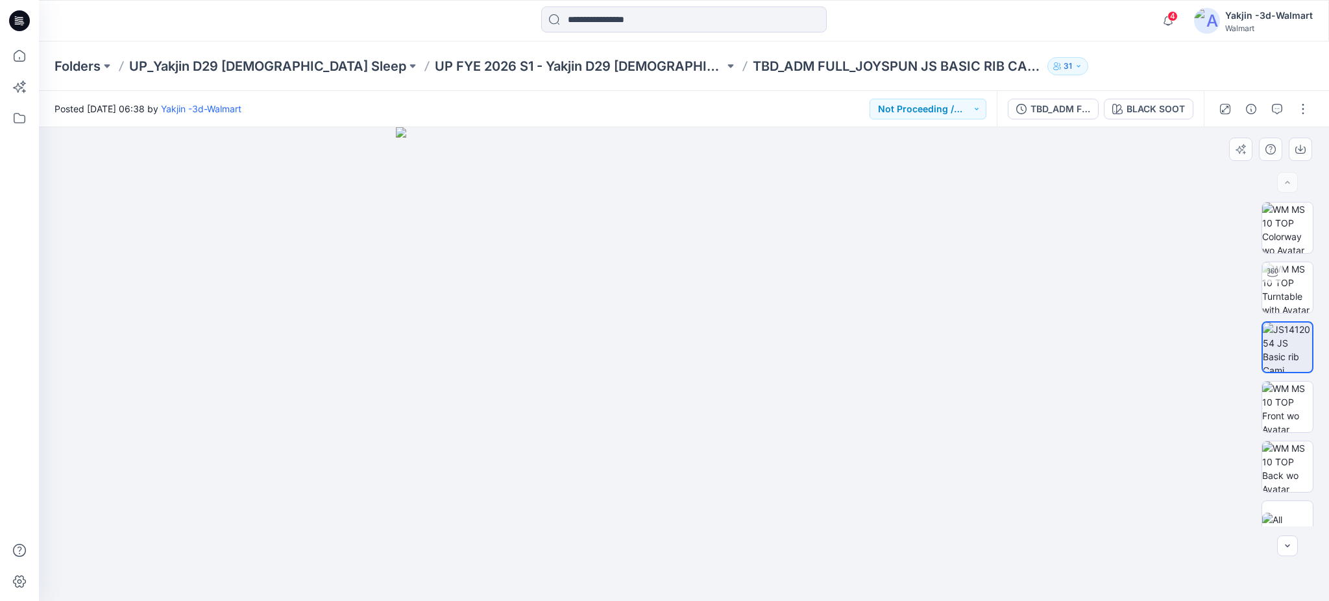
drag, startPoint x: 545, startPoint y: 424, endPoint x: 686, endPoint y: 425, distance: 141.5
click at [686, 425] on img at bounding box center [684, 364] width 576 height 475
click at [597, 422] on img at bounding box center [684, 364] width 576 height 475
click at [1280, 277] on img at bounding box center [1288, 287] width 51 height 51
drag, startPoint x: 998, startPoint y: 406, endPoint x: 843, endPoint y: 404, distance: 154.5
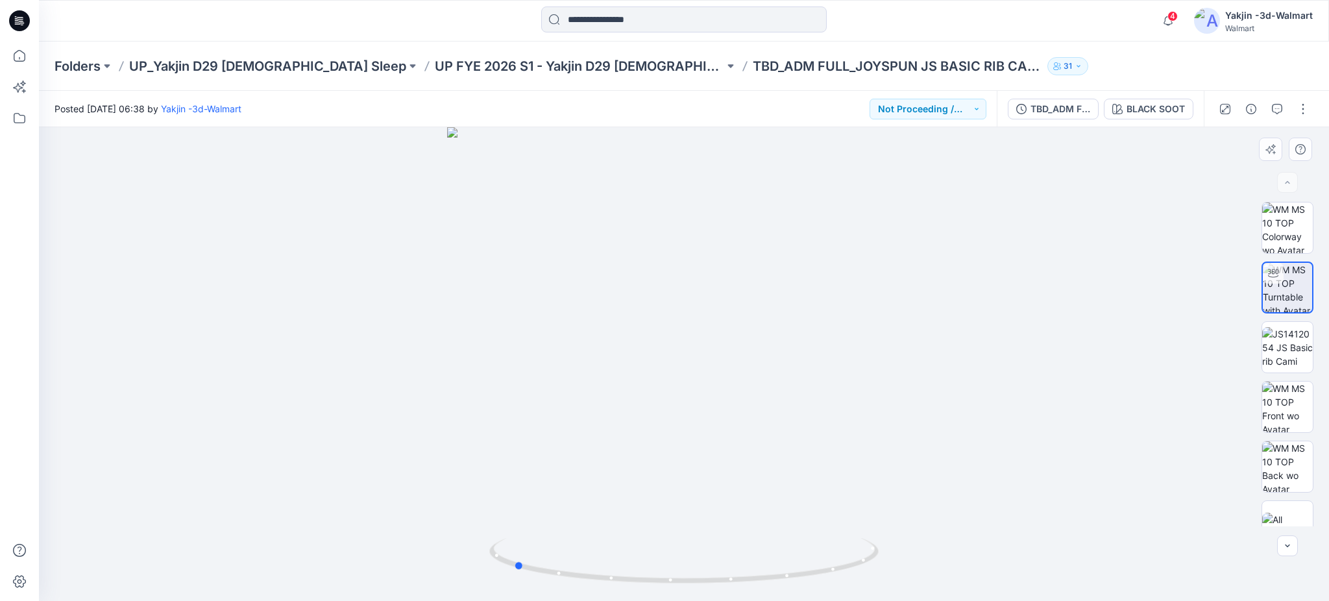
click at [843, 404] on div at bounding box center [684, 364] width 1291 height 474
drag, startPoint x: 584, startPoint y: 362, endPoint x: 660, endPoint y: 365, distance: 76.7
click at [660, 365] on div at bounding box center [684, 364] width 1291 height 474
